Goal: Share content

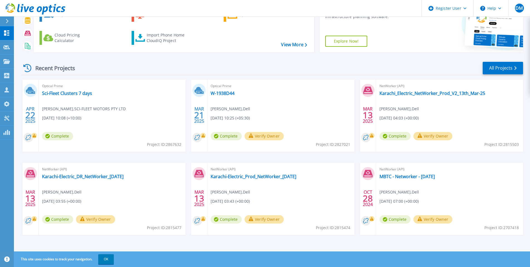
scroll to position [41, 0]
click at [509, 64] on link "All Projects" at bounding box center [502, 67] width 40 height 13
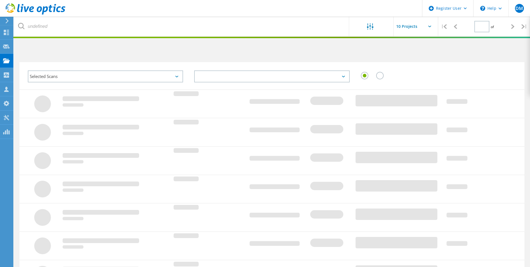
type input "1"
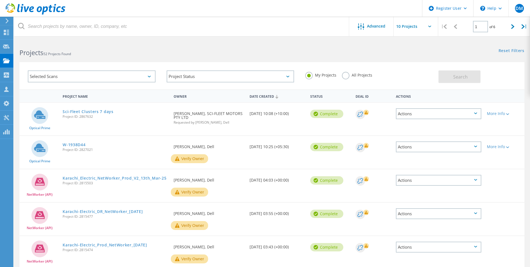
click at [468, 112] on div "Actions" at bounding box center [438, 113] width 85 height 11
click at [412, 117] on div "Share" at bounding box center [438, 118] width 84 height 9
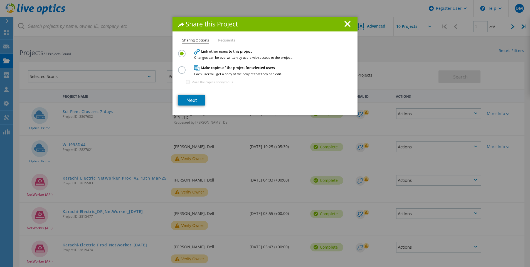
click at [227, 39] on li "Recipients" at bounding box center [226, 40] width 17 height 4
click at [190, 97] on link "Next" at bounding box center [191, 100] width 27 height 11
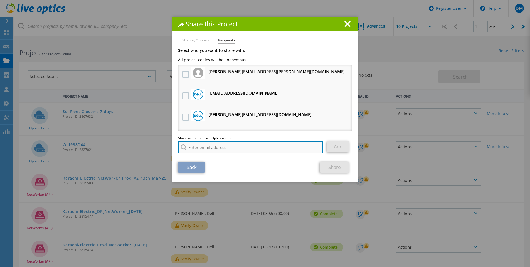
click at [236, 147] on input "search" at bounding box center [250, 147] width 145 height 12
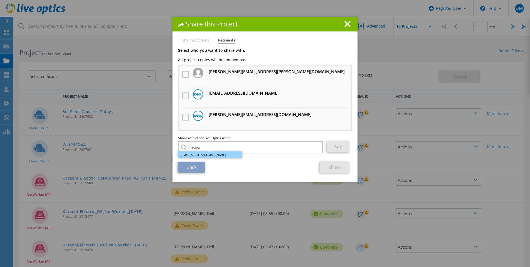
click at [206, 155] on li "Aasiya.Mushtaq@dell.com" at bounding box center [210, 154] width 64 height 7
type input "Aasiya.Mushtaq@dell.com"
click at [346, 24] on icon at bounding box center [347, 24] width 6 height 6
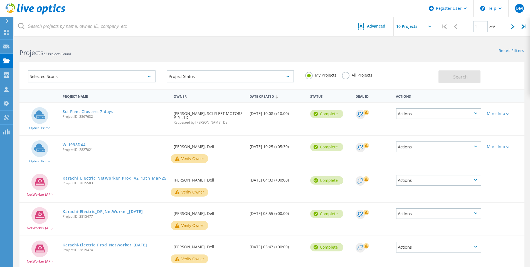
click at [7, 21] on icon at bounding box center [7, 20] width 4 height 5
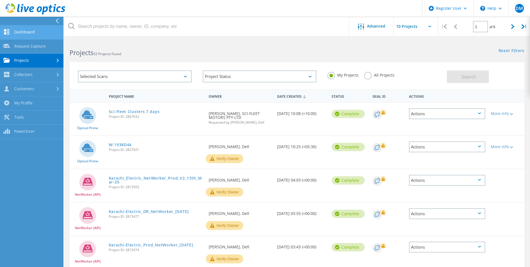
click at [28, 35] on link "Dashboard" at bounding box center [31, 32] width 63 height 14
